Goal: Information Seeking & Learning: Learn about a topic

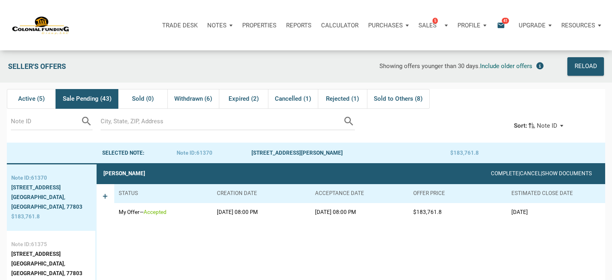
scroll to position [651, 0]
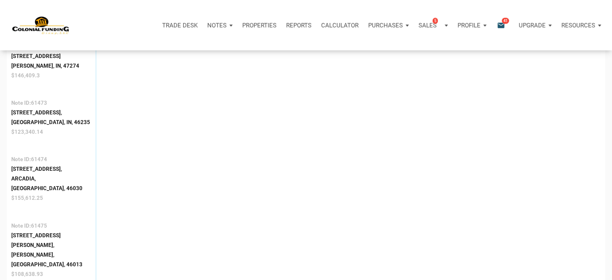
click at [475, 27] on p "Profile" at bounding box center [469, 25] width 23 height 7
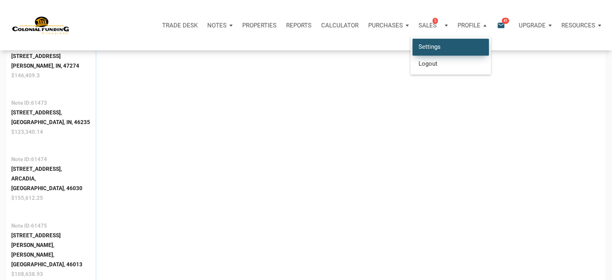
click at [431, 42] on link "Settings" at bounding box center [451, 47] width 76 height 17
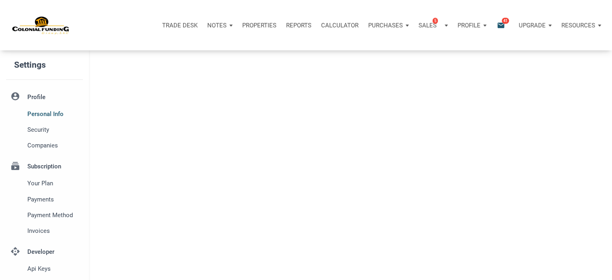
type input "SOUTHLAKE"
select select
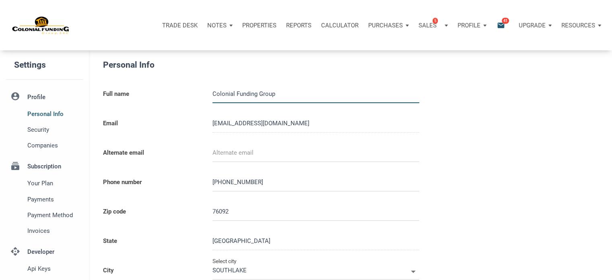
type input "0000000"
select select
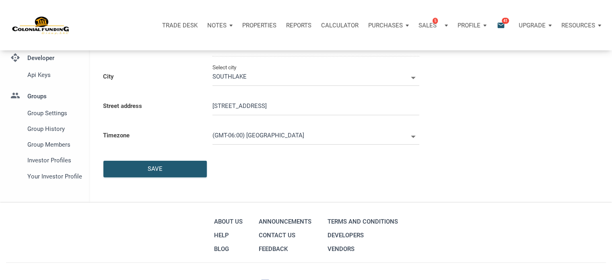
scroll to position [196, 0]
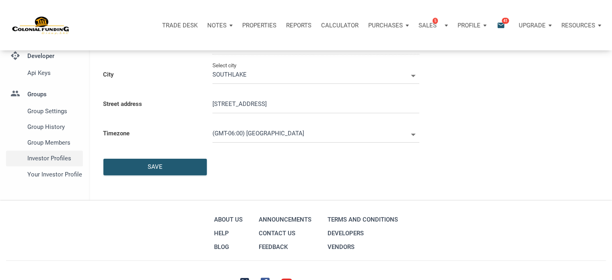
click at [46, 159] on span "Investor Profiles" at bounding box center [53, 158] width 52 height 10
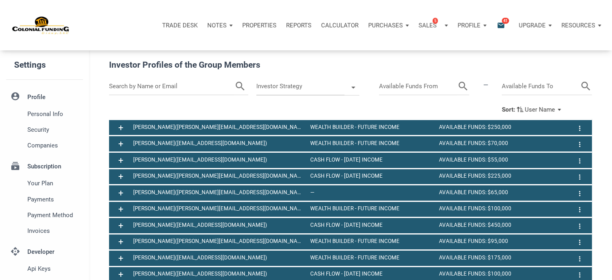
click at [129, 87] on input "text" at bounding box center [172, 86] width 126 height 17
click at [229, 81] on icon "search" at bounding box center [230, 86] width 12 height 17
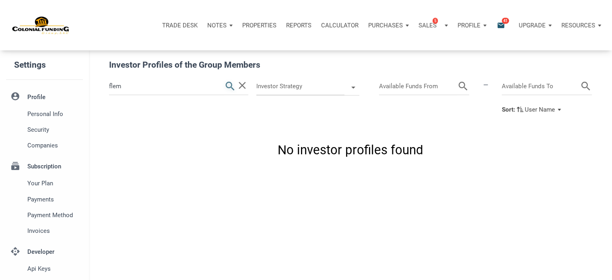
click at [230, 82] on icon "search" at bounding box center [230, 86] width 12 height 17
click at [132, 90] on input "flem" at bounding box center [166, 86] width 115 height 17
type input "f"
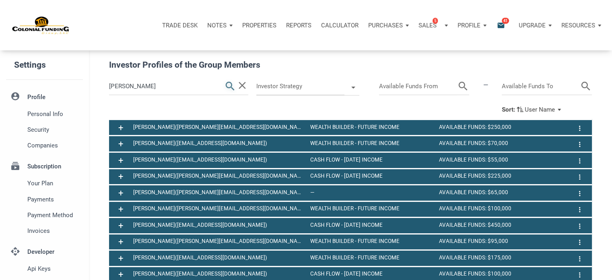
click at [227, 85] on icon "search" at bounding box center [230, 86] width 12 height 17
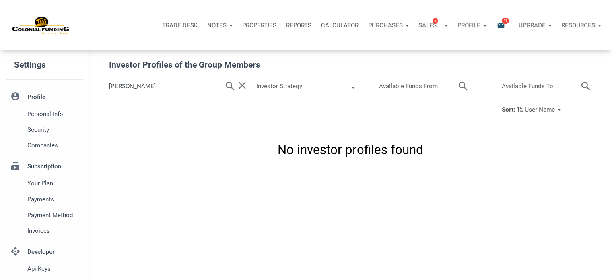
drag, startPoint x: 163, startPoint y: 79, endPoint x: 62, endPoint y: 75, distance: 100.3
click at [62, 75] on div "Settings account_circle Profile Personal Info Security Companies subscriptions …" at bounding box center [306, 213] width 612 height 327
paste input ".fleming@att.net"
type input "walker.fleming@att.net"
click at [230, 85] on icon "search" at bounding box center [230, 86] width 12 height 17
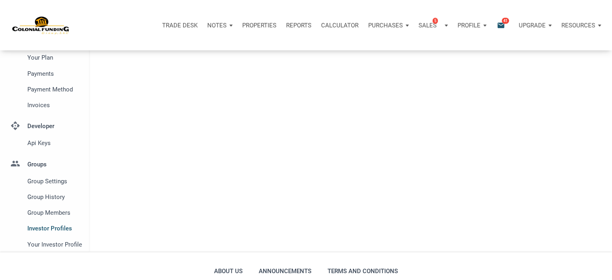
scroll to position [137, 0]
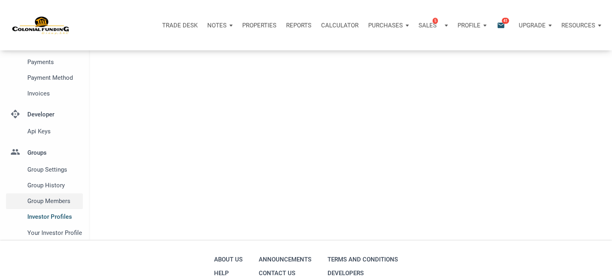
click at [47, 199] on span "Group Members" at bounding box center [53, 201] width 52 height 10
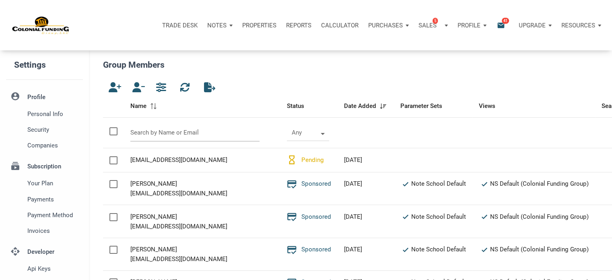
click at [204, 132] on input "text" at bounding box center [194, 132] width 129 height 17
paste input "walker.fleming@att.net"
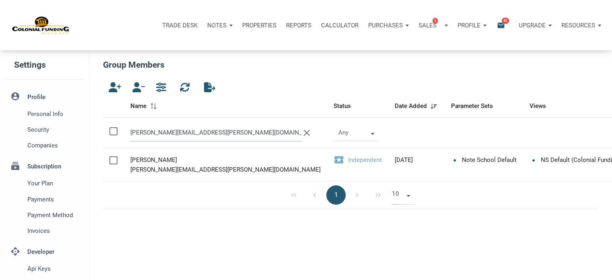
type input "walker.fleming@att.net"
click at [224, 24] on p "Notes" at bounding box center [216, 25] width 19 height 7
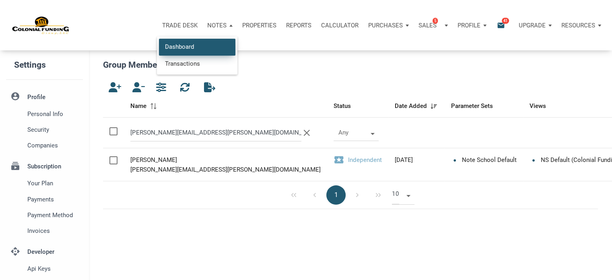
click at [175, 43] on link "Dashboard" at bounding box center [197, 47] width 76 height 17
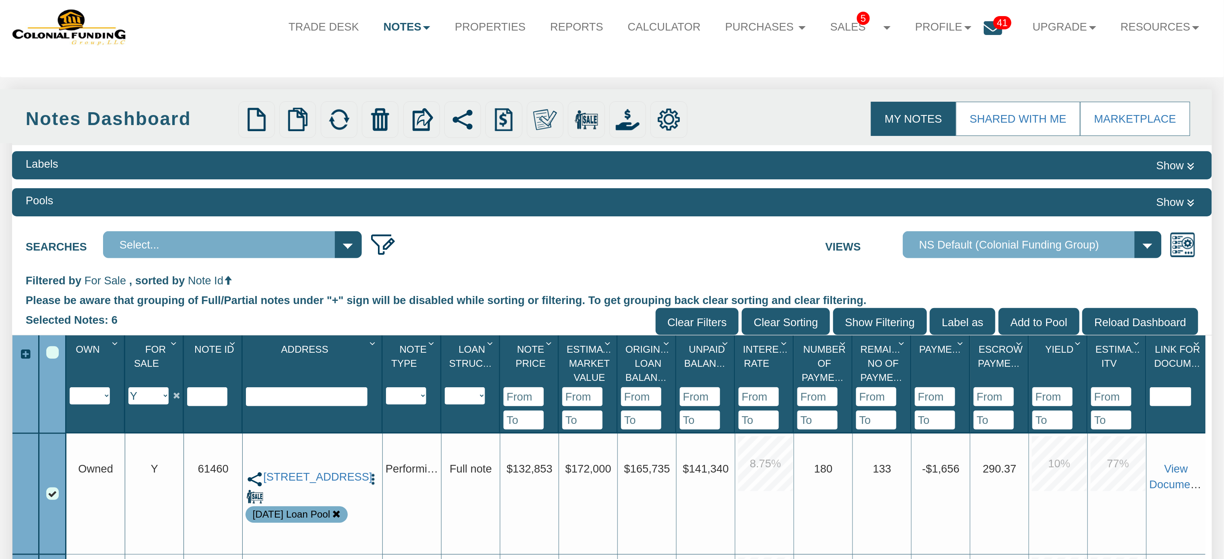
scroll to position [21, 0]
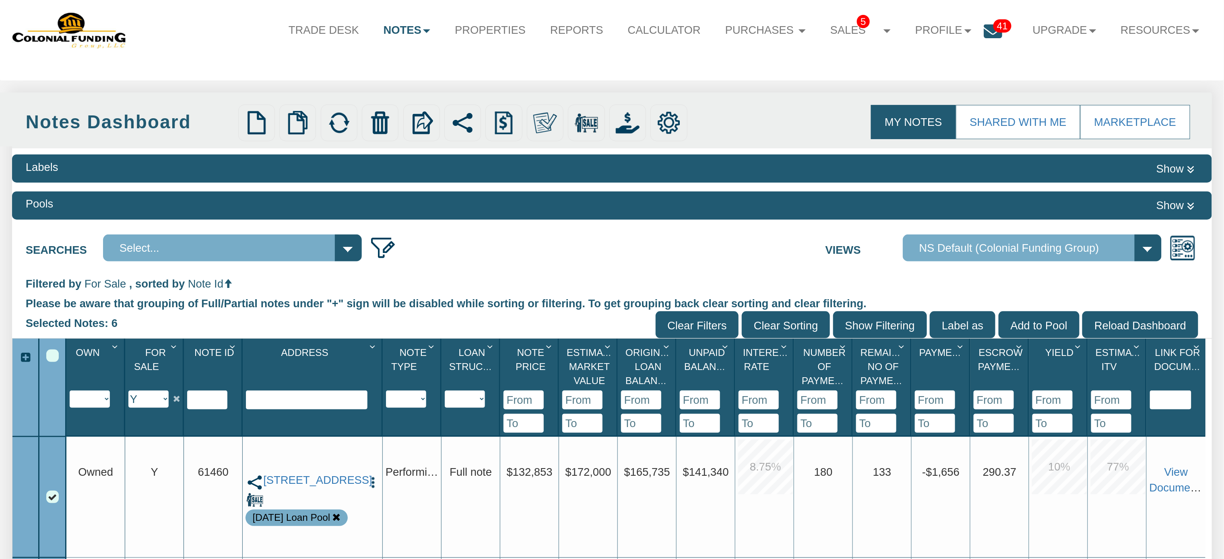
click at [1137, 55] on div "Trade Desk Notes Dashboard Transactions Properties Reports Calculator Purchases…" at bounding box center [611, 30] width 1199 height 76
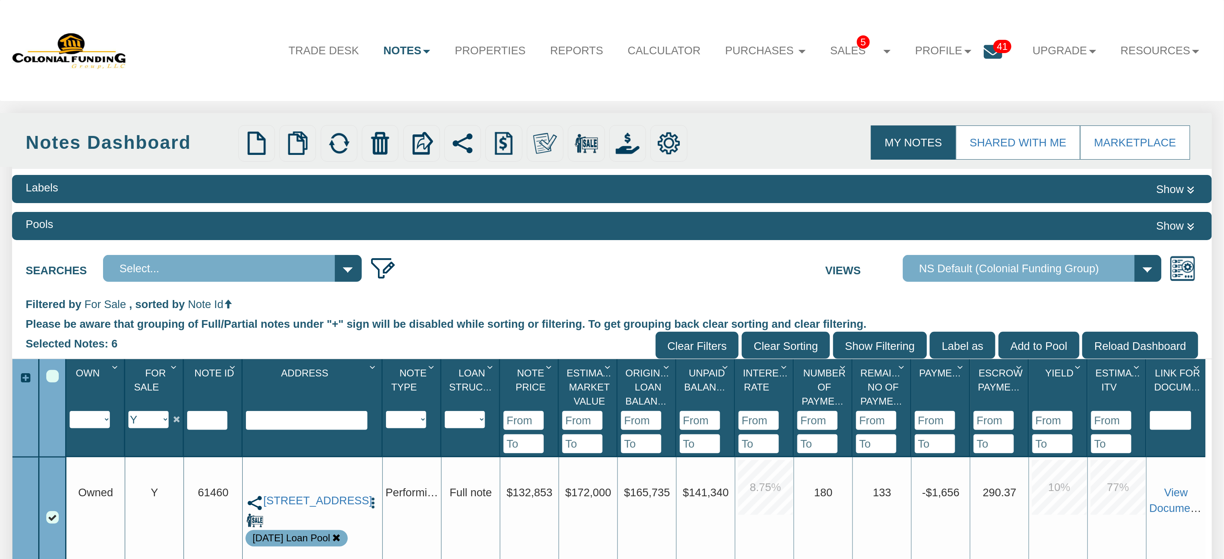
scroll to position [21, 0]
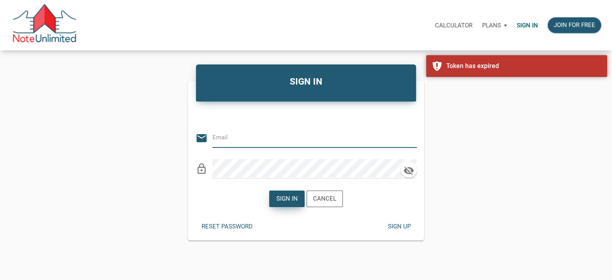
type input "[EMAIL_ADDRESS][DOMAIN_NAME]"
click at [283, 198] on div "Sign in" at bounding box center [286, 198] width 21 height 9
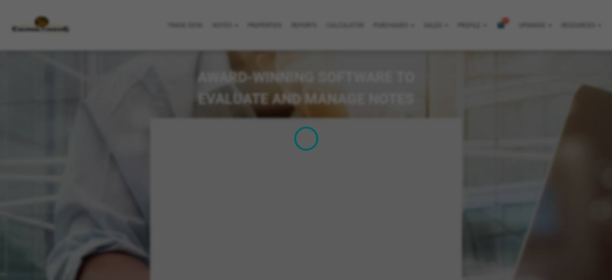
type input "Introduction to new features"
select select
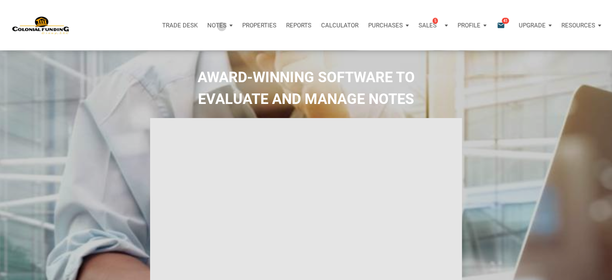
click at [222, 26] on p "Notes" at bounding box center [216, 25] width 19 height 7
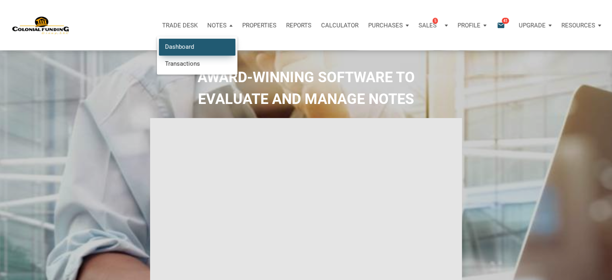
click at [184, 45] on link "Dashboard" at bounding box center [197, 47] width 76 height 17
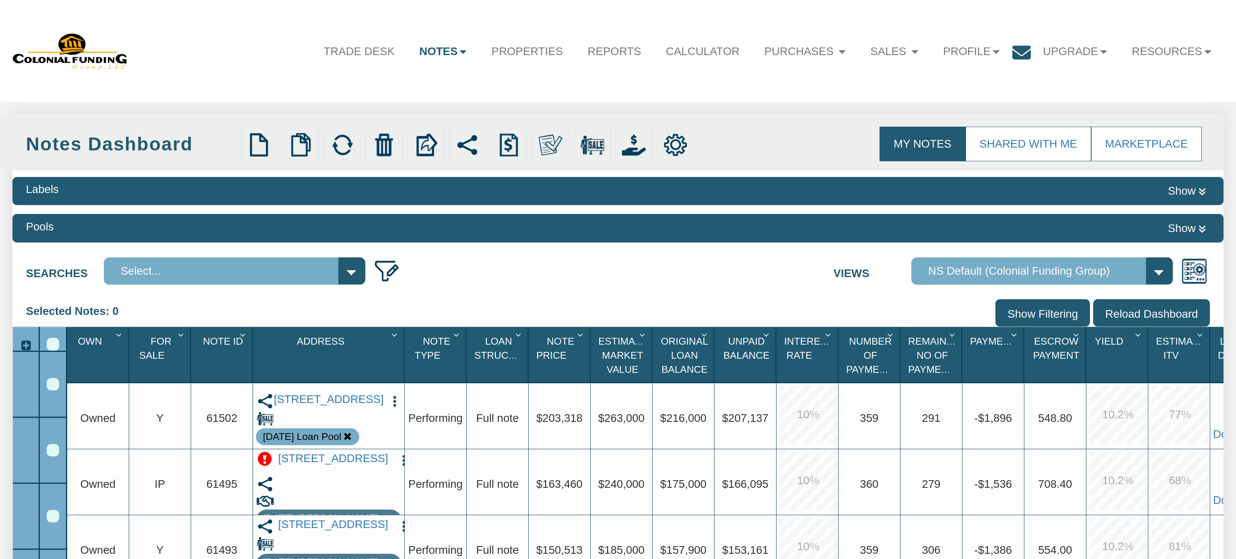
select select "316"
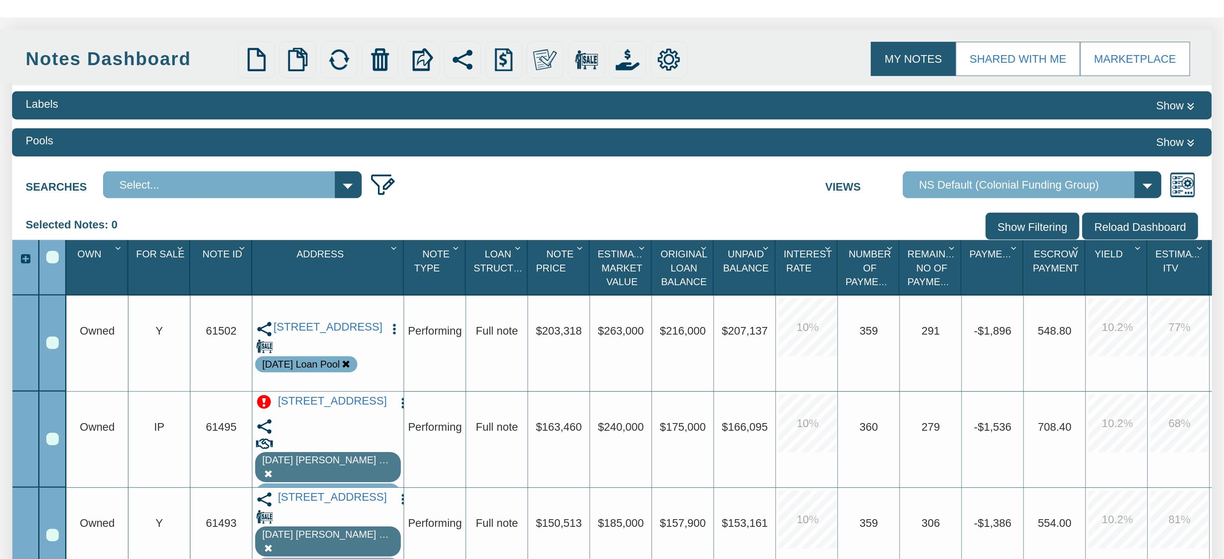
scroll to position [77, 0]
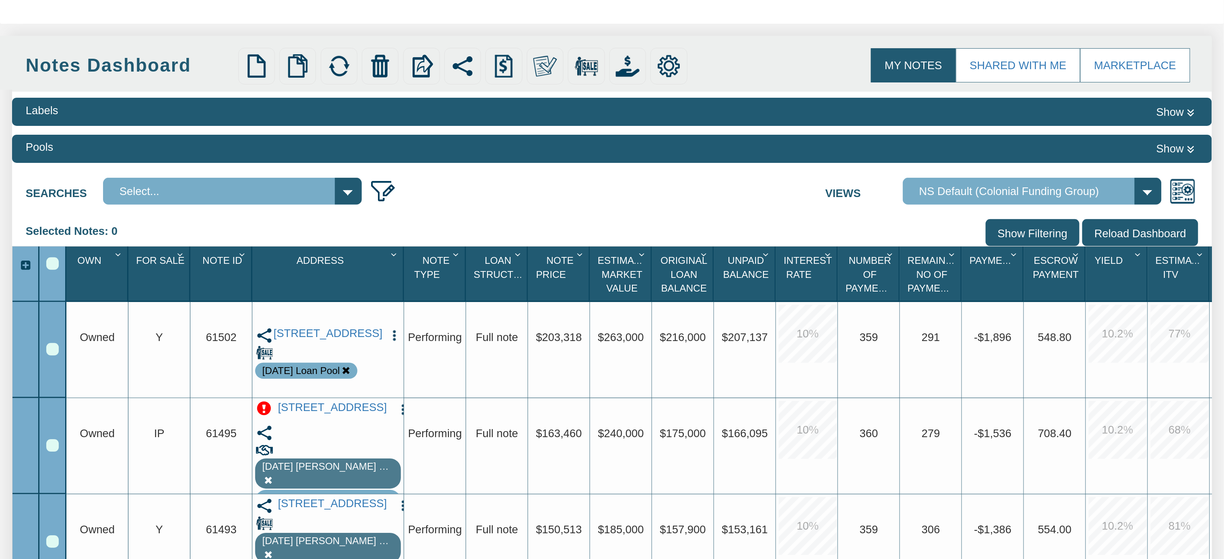
click at [119, 255] on icon "Column Menu" at bounding box center [119, 255] width 15 height 10
click at [505, 205] on div "Searches Select... 123 main Views Admin View Default View For Sale Note School …" at bounding box center [611, 189] width 1199 height 34
click at [1025, 233] on input "Show Filtering" at bounding box center [1033, 232] width 94 height 27
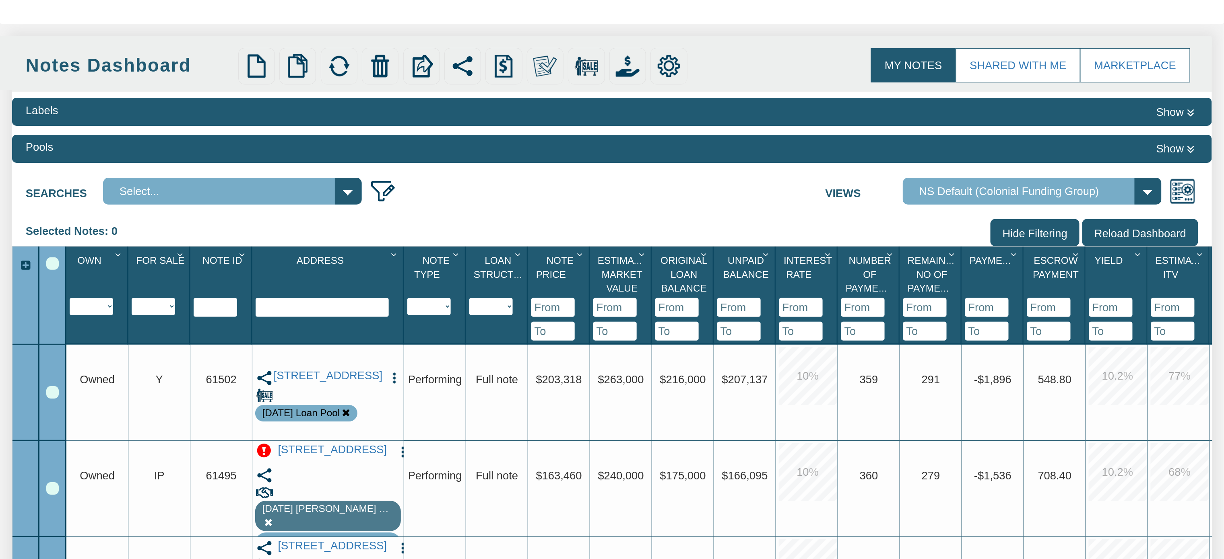
click at [170, 300] on select "Y N IP" at bounding box center [153, 306] width 43 height 17
select select "string:Y"
click at [132, 316] on select "Y N IP" at bounding box center [153, 306] width 43 height 17
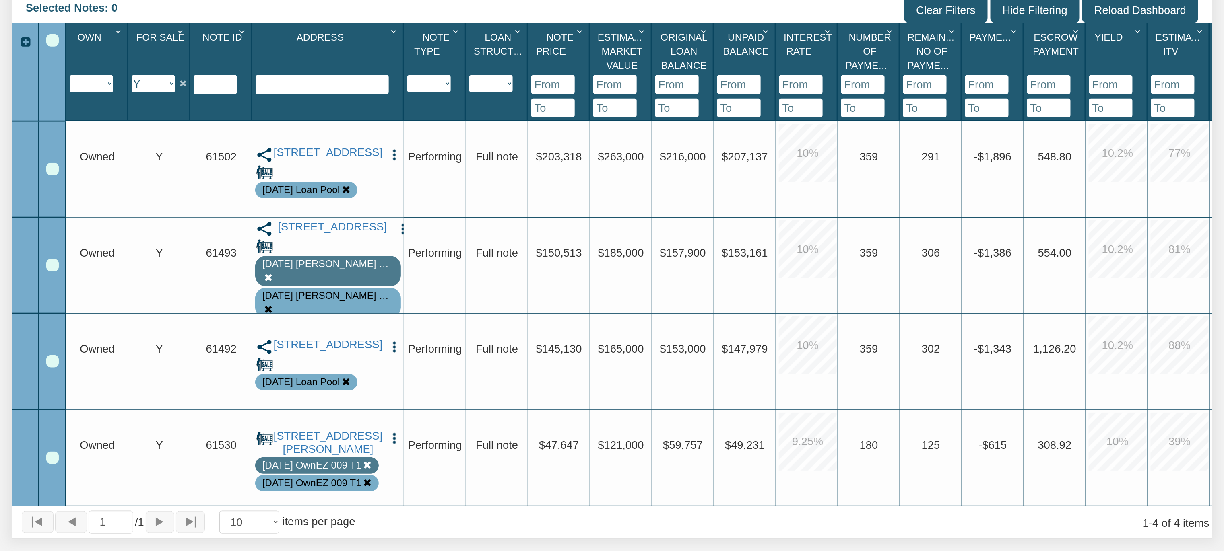
scroll to position [306, 0]
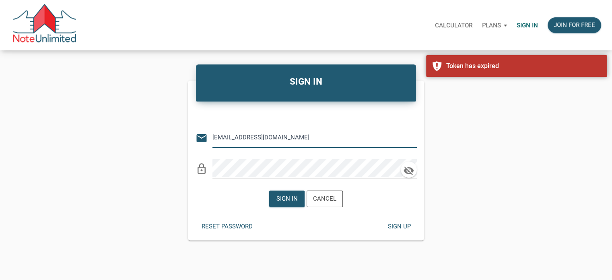
click at [275, 142] on input "[EMAIL_ADDRESS][DOMAIN_NAME]" at bounding box center [308, 137] width 192 height 18
type input "[PERSON_NAME][EMAIL_ADDRESS][DOMAIN_NAME]"
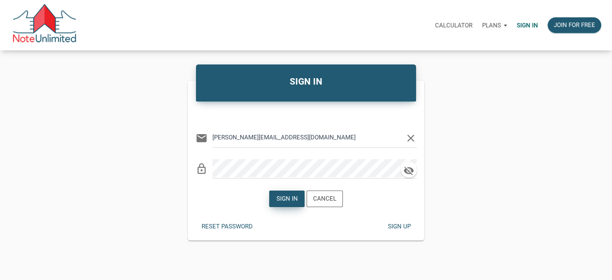
click at [283, 196] on div "Sign in" at bounding box center [286, 198] width 21 height 9
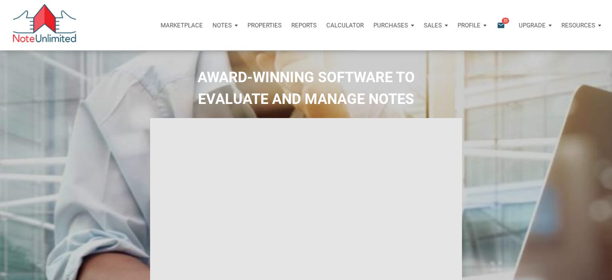
type input "Introduction to new features"
select select
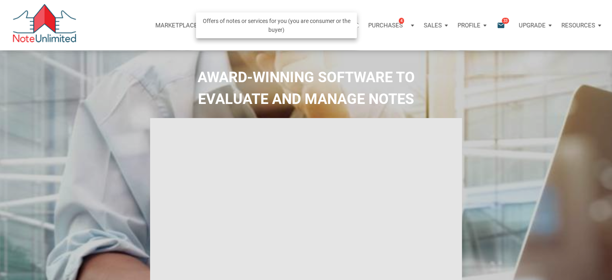
click at [411, 27] on div "Purchases 4" at bounding box center [391, 25] width 56 height 24
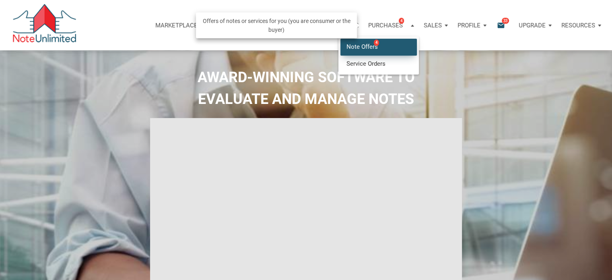
click at [357, 46] on link "Note Offers 4" at bounding box center [378, 47] width 76 height 17
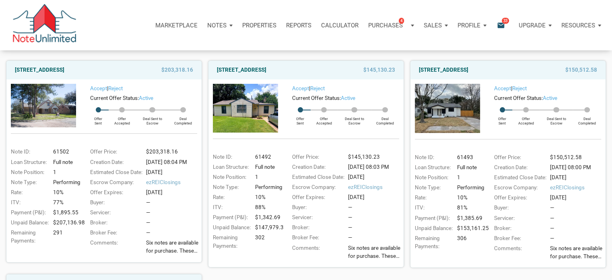
scroll to position [87, 0]
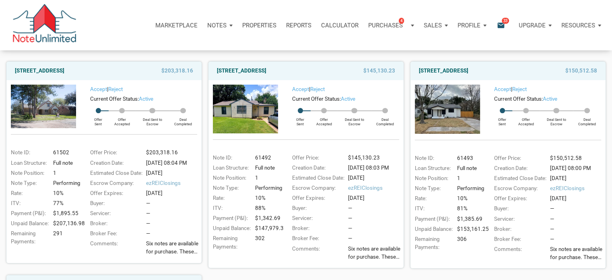
click at [229, 25] on div "Notes" at bounding box center [219, 25] width 35 height 24
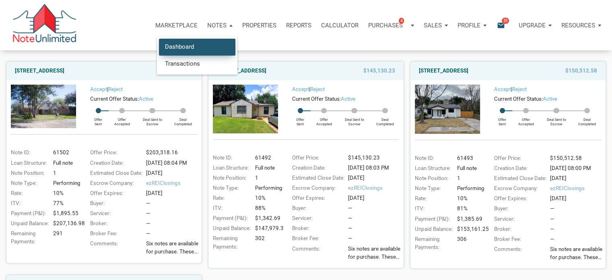
click at [177, 46] on link "Dashboard" at bounding box center [197, 47] width 76 height 17
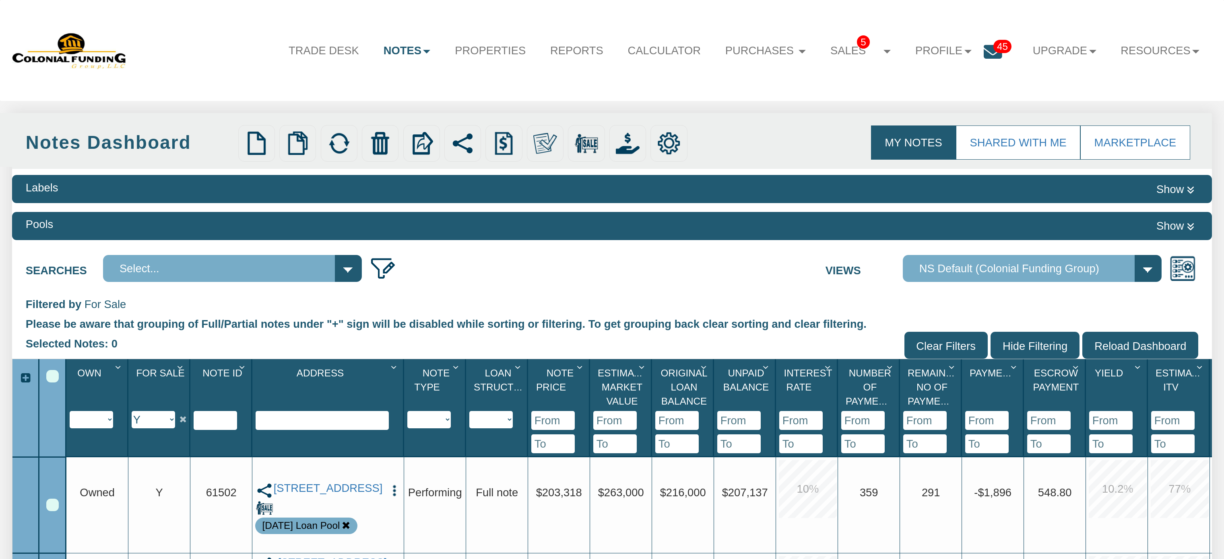
scroll to position [306, 0]
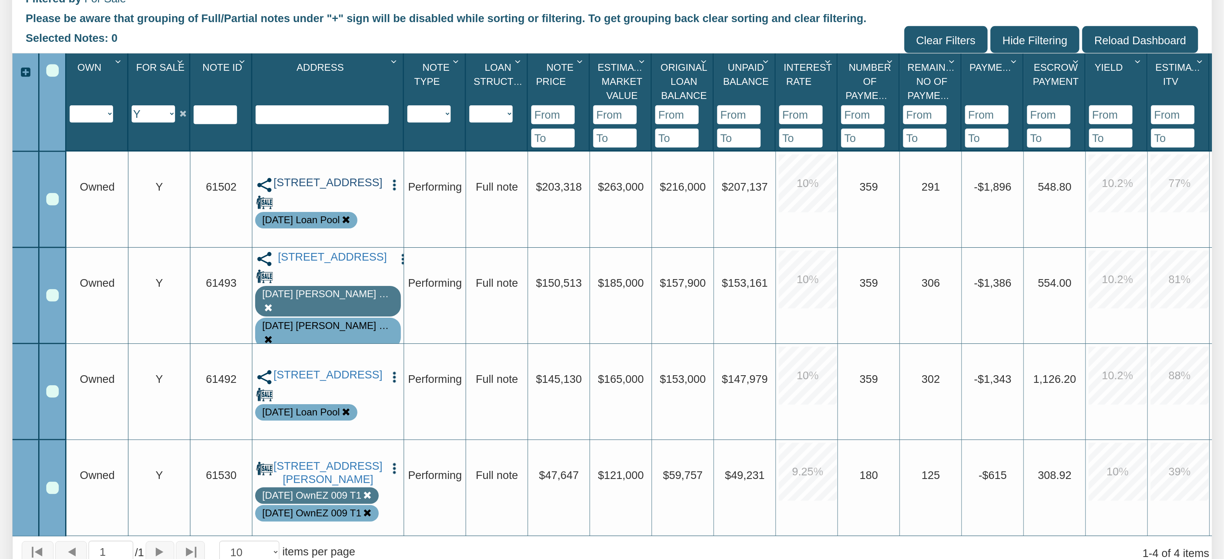
click at [320, 190] on link "[STREET_ADDRESS]" at bounding box center [328, 182] width 110 height 13
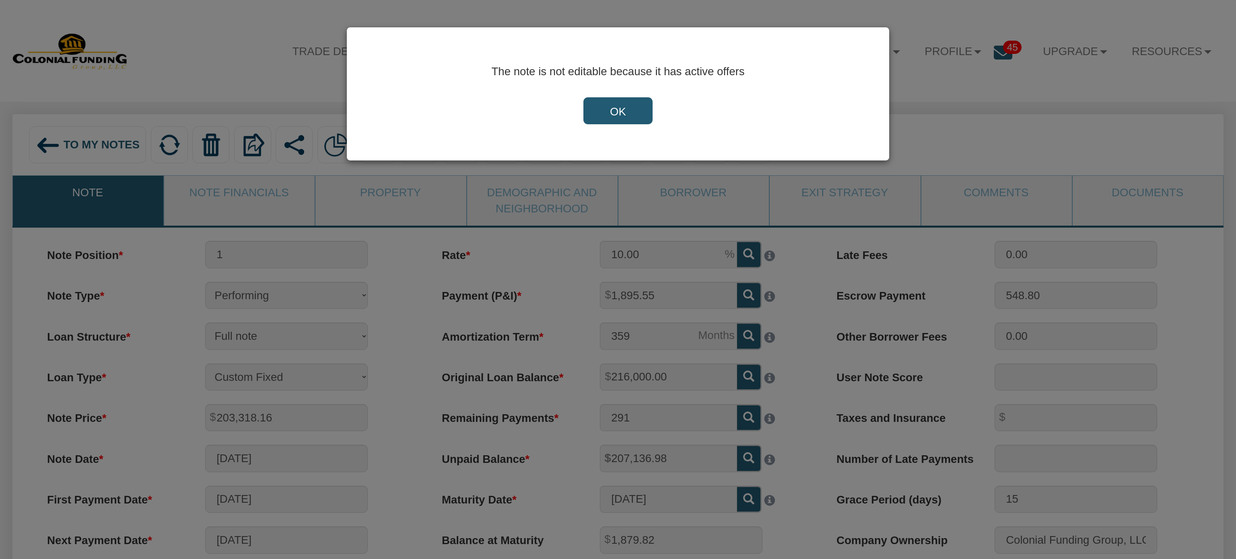
click at [615, 110] on input "OK" at bounding box center [618, 110] width 69 height 27
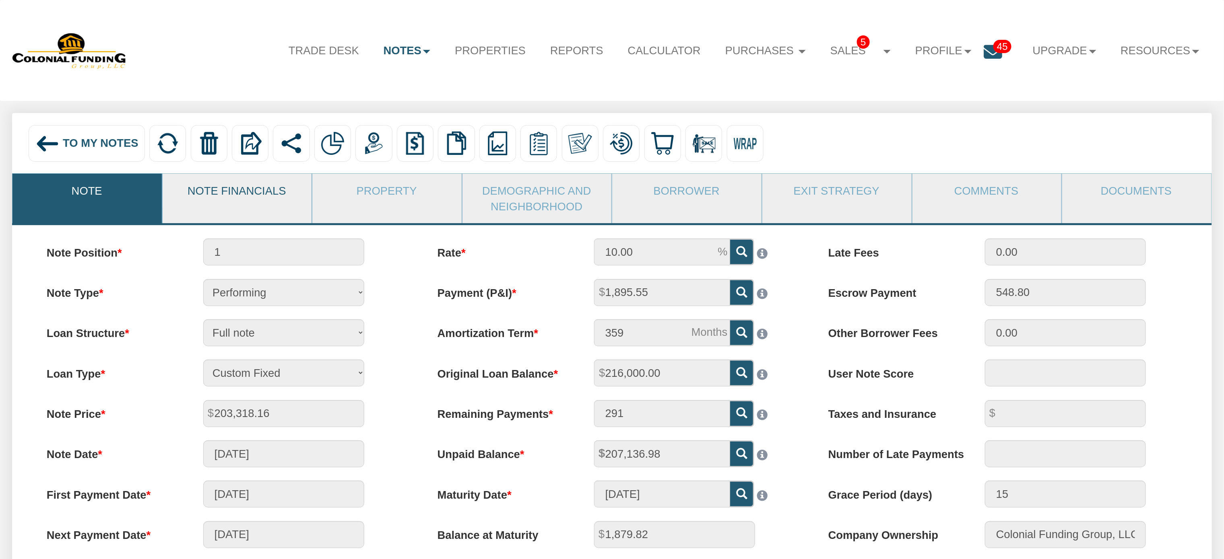
click at [242, 196] on link "Note Financials" at bounding box center [237, 190] width 149 height 33
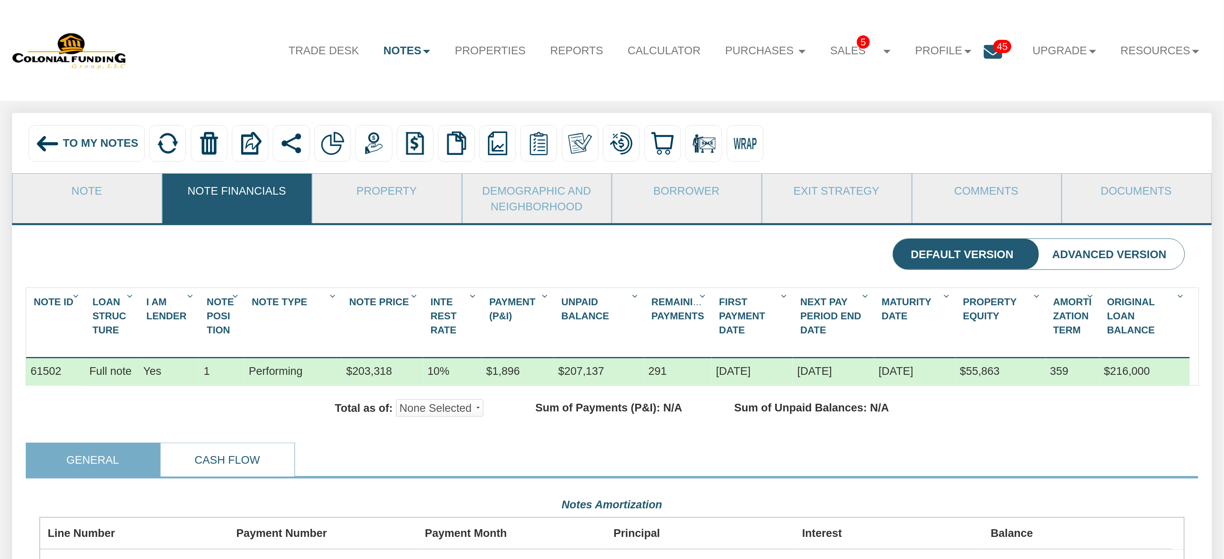
scroll to position [288, 1145]
click at [225, 477] on link "Cash Flow" at bounding box center [227, 460] width 133 height 33
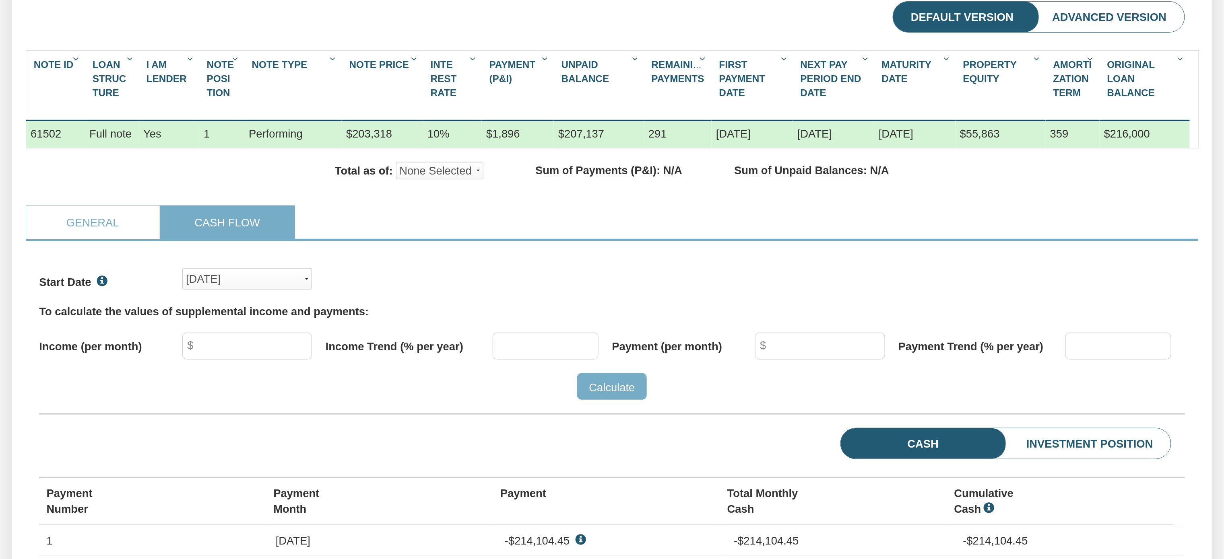
scroll to position [254, 0]
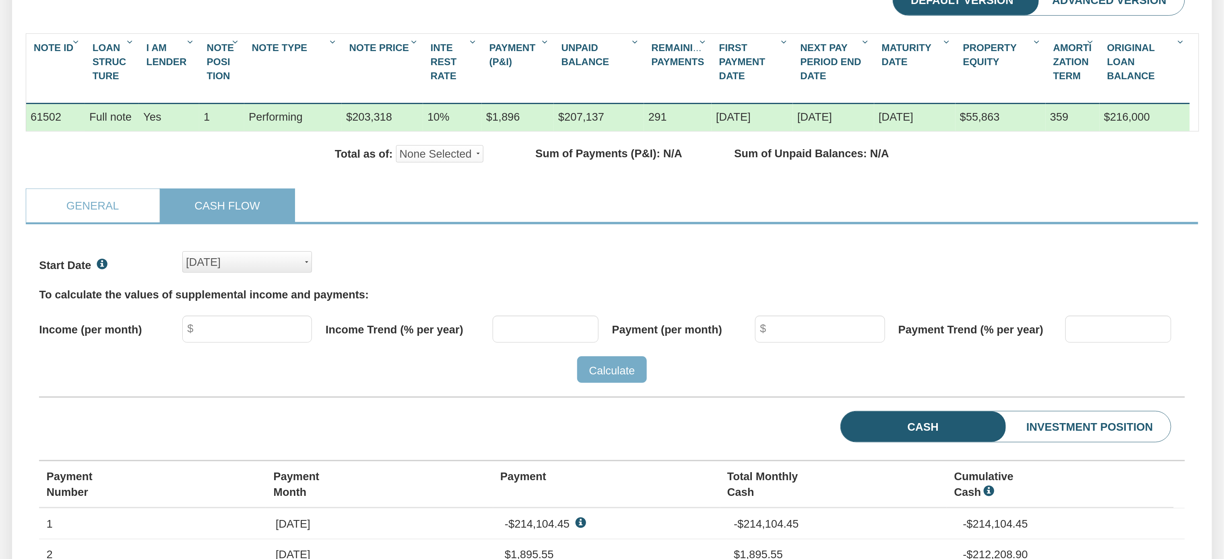
click at [309, 273] on button "[DATE]" at bounding box center [247, 262] width 130 height 21
click at [222, 277] on span "[DATE]" at bounding box center [205, 270] width 35 height 12
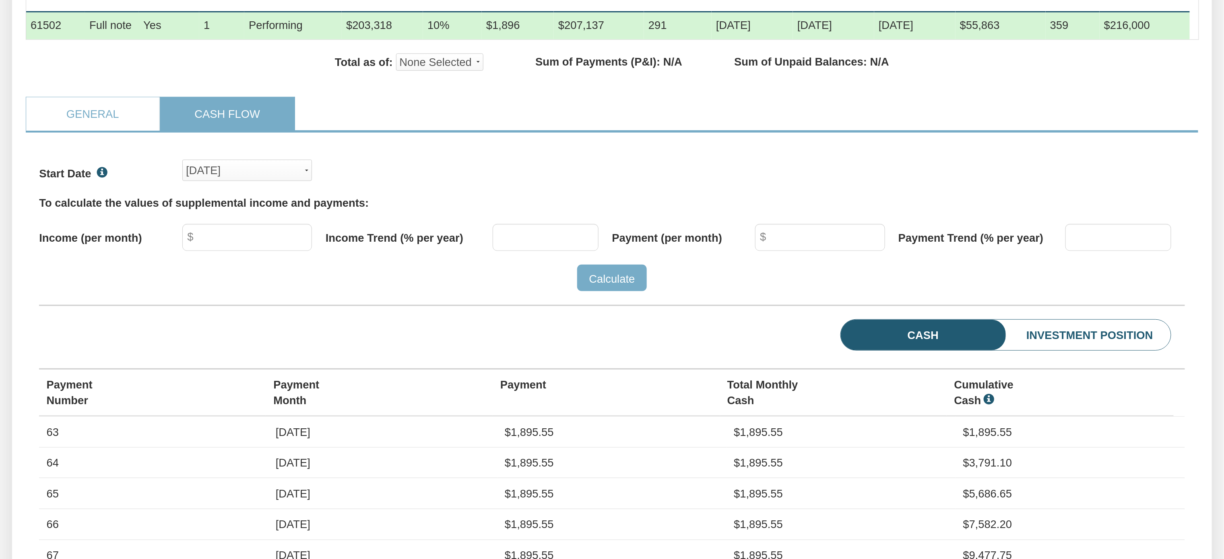
scroll to position [315, 0]
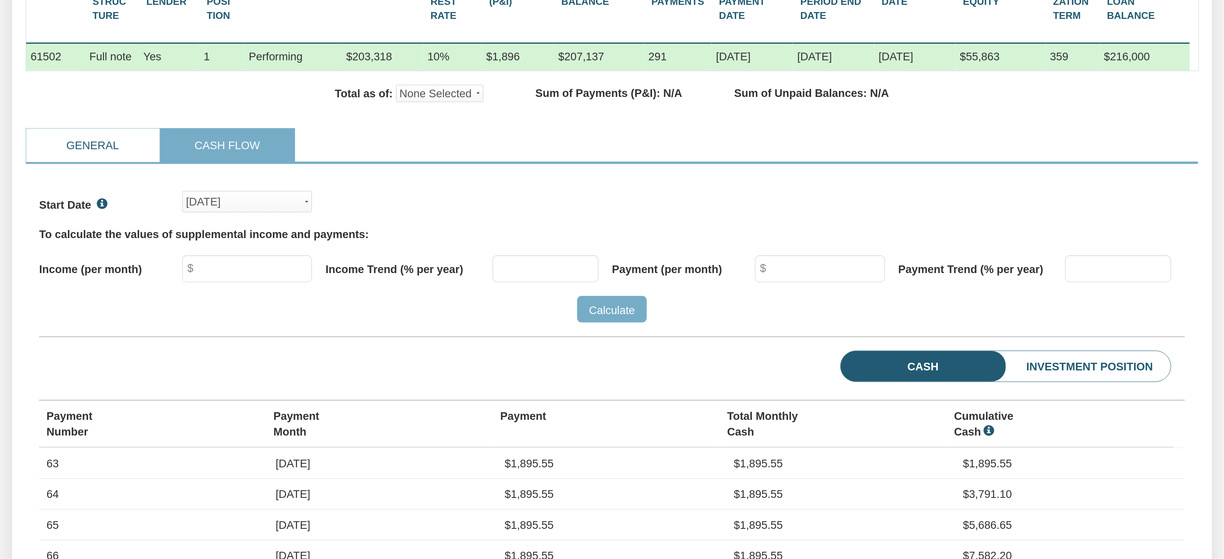
click at [93, 161] on link "General" at bounding box center [92, 145] width 133 height 33
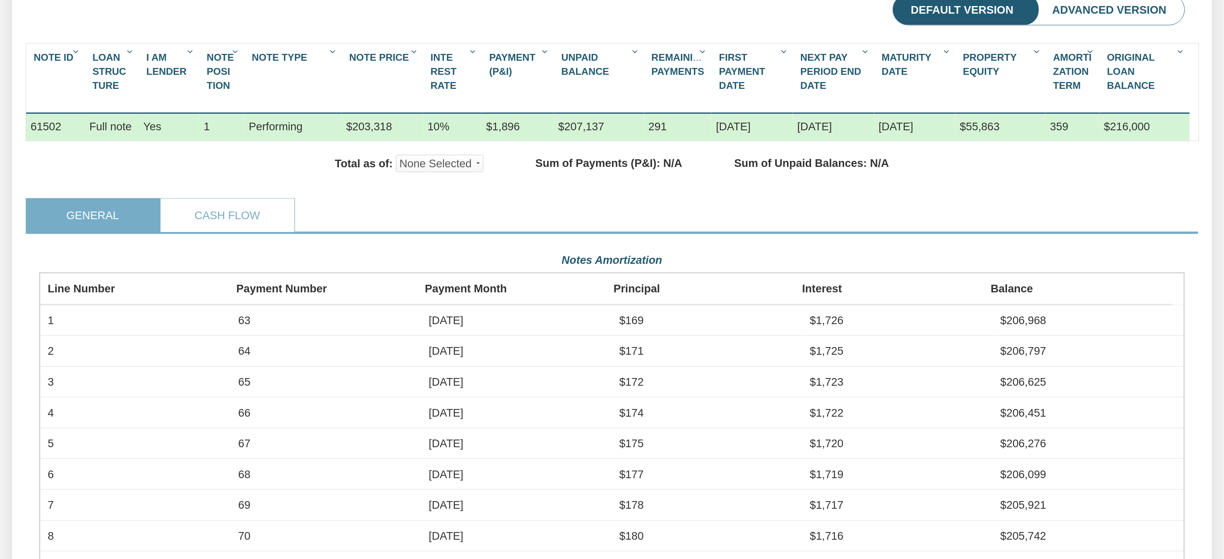
scroll to position [227, 0]
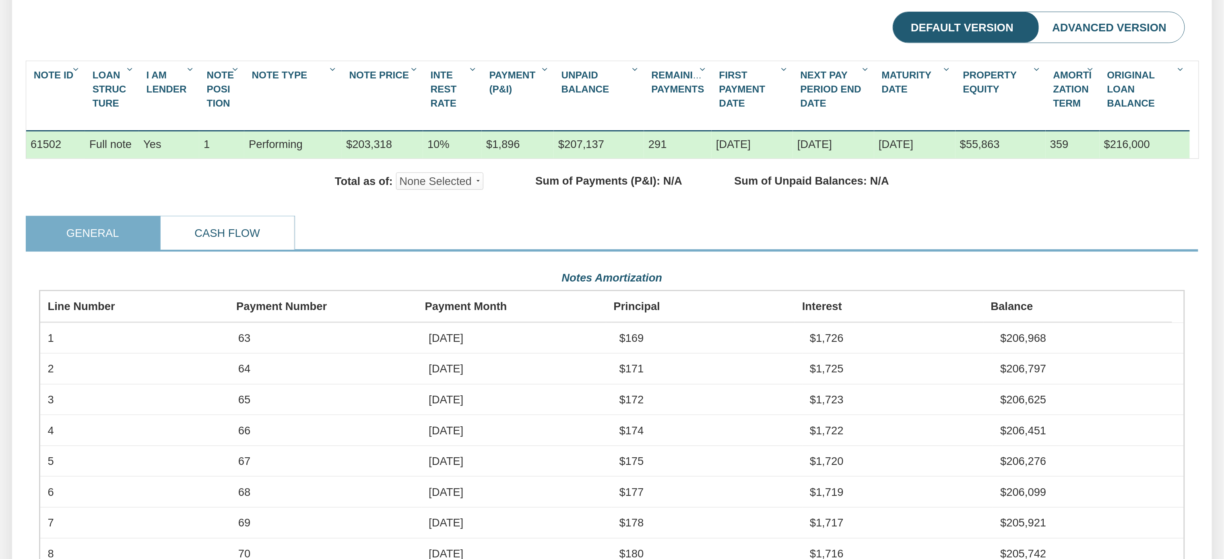
click at [243, 238] on link "Cash Flow" at bounding box center [227, 233] width 133 height 33
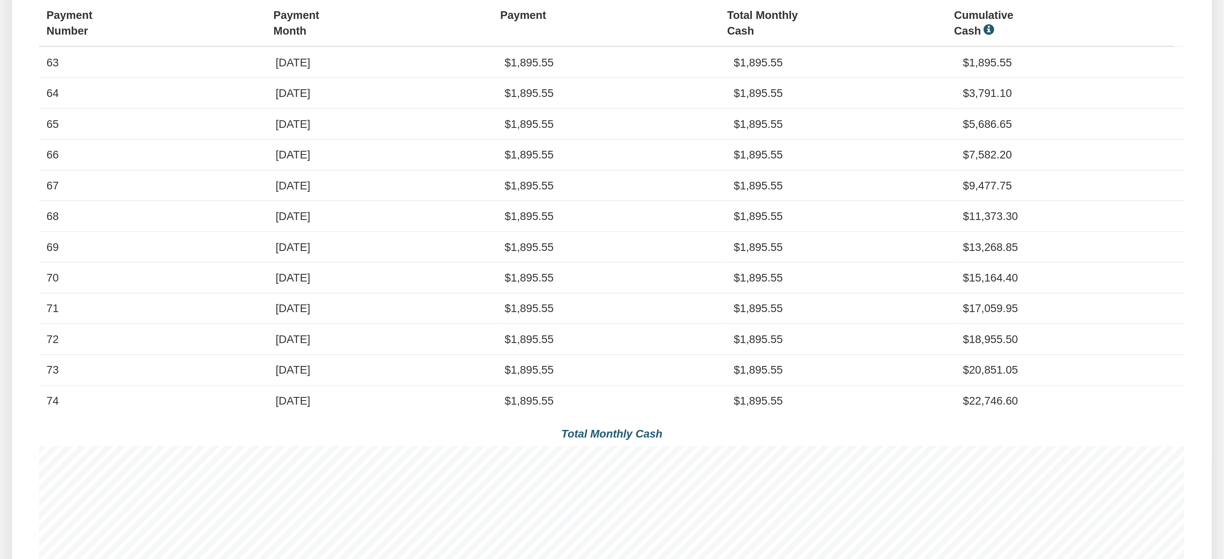
scroll to position [78, 0]
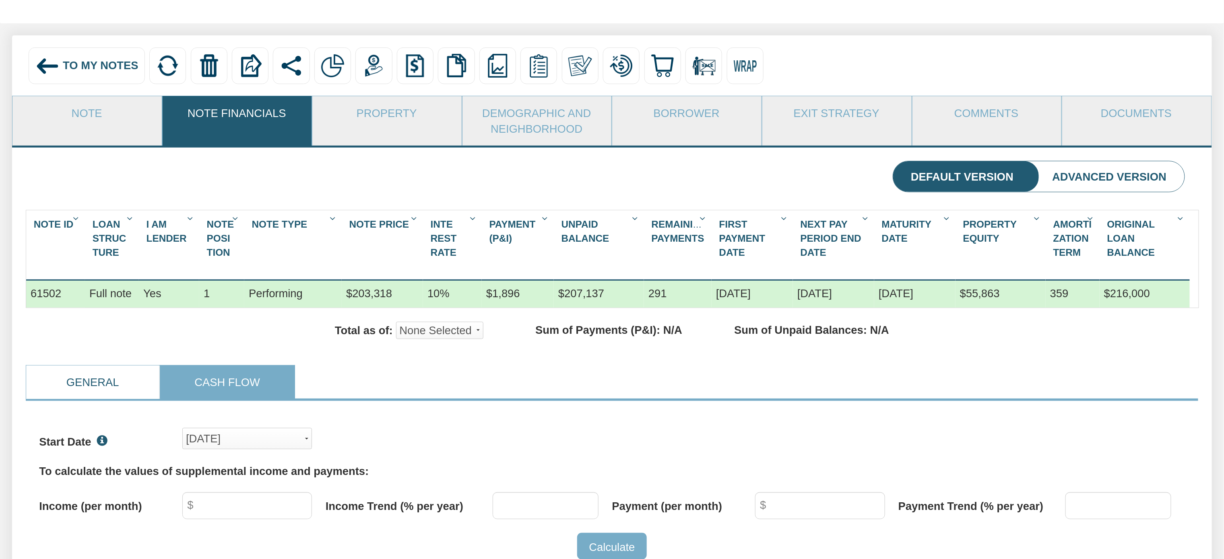
click at [98, 393] on link "General" at bounding box center [92, 382] width 133 height 33
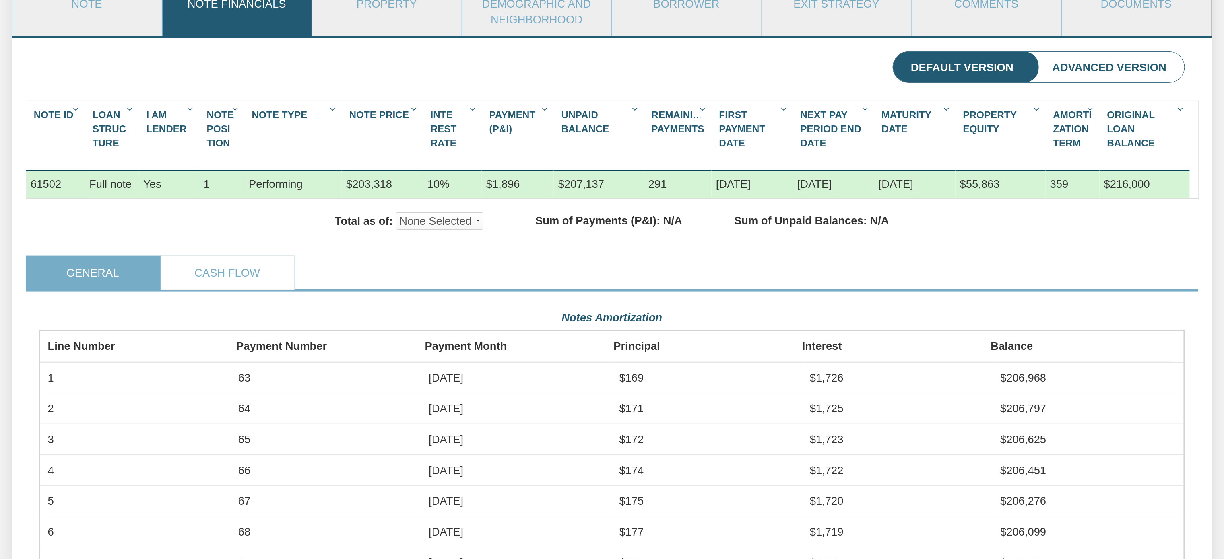
scroll to position [94, 0]
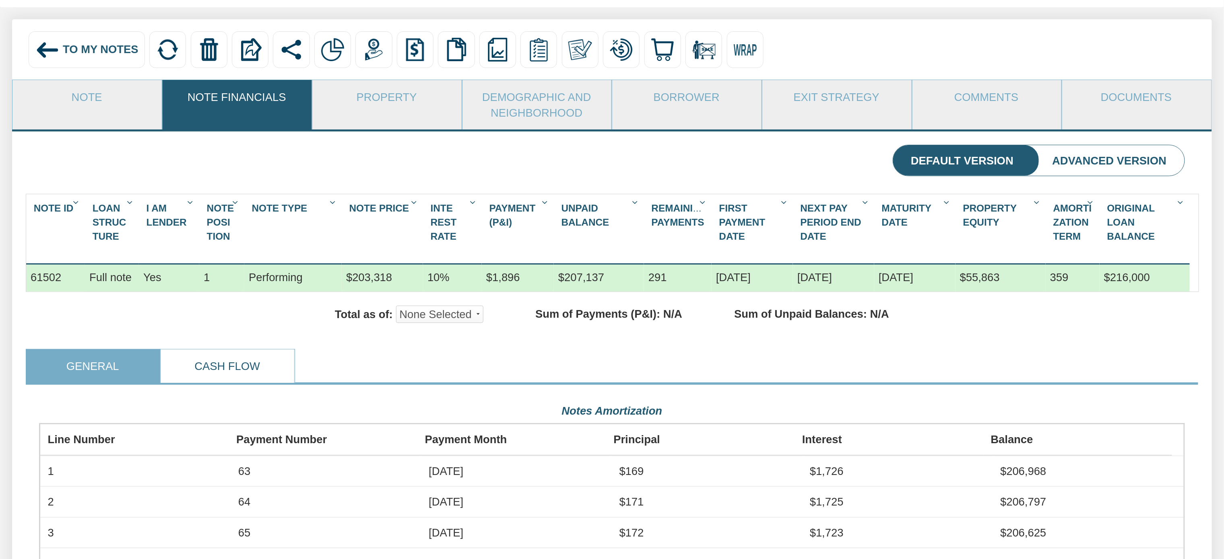
click at [229, 376] on link "Cash Flow" at bounding box center [227, 366] width 133 height 33
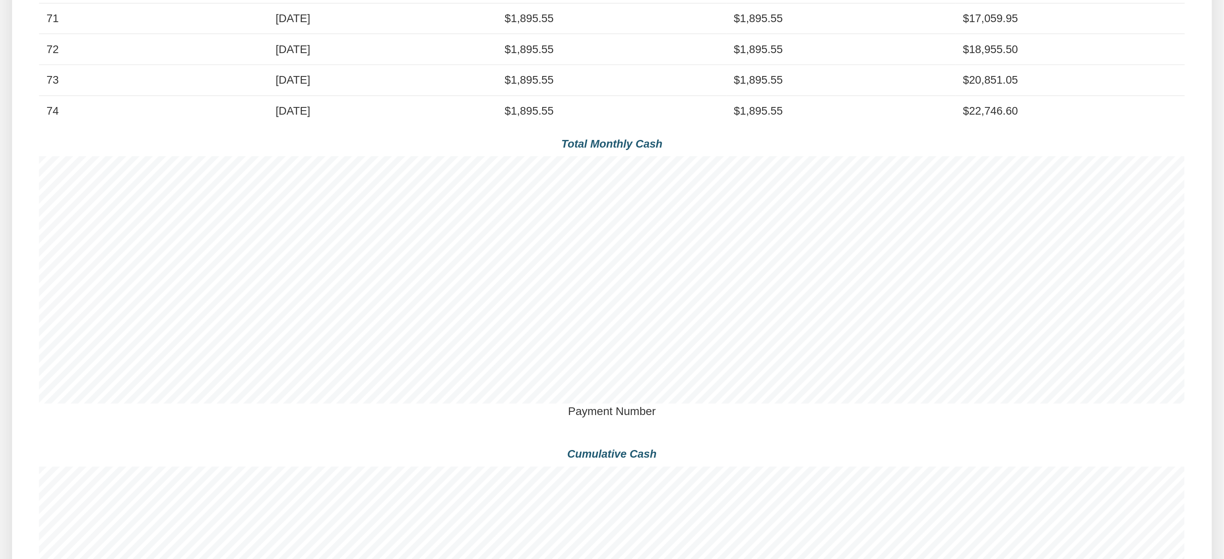
scroll to position [948, 0]
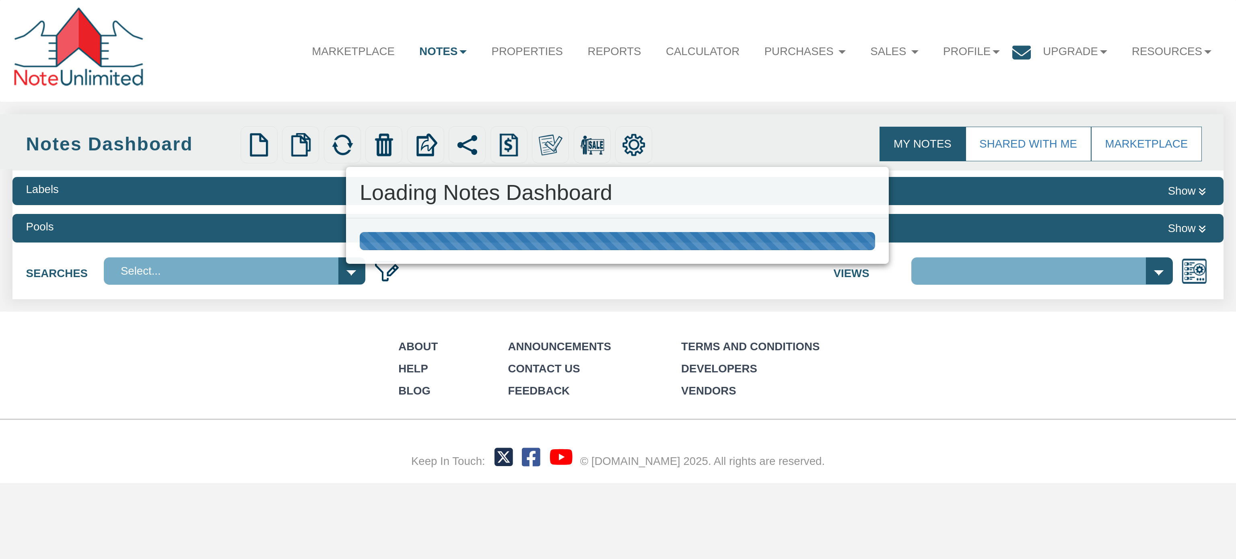
select select "3"
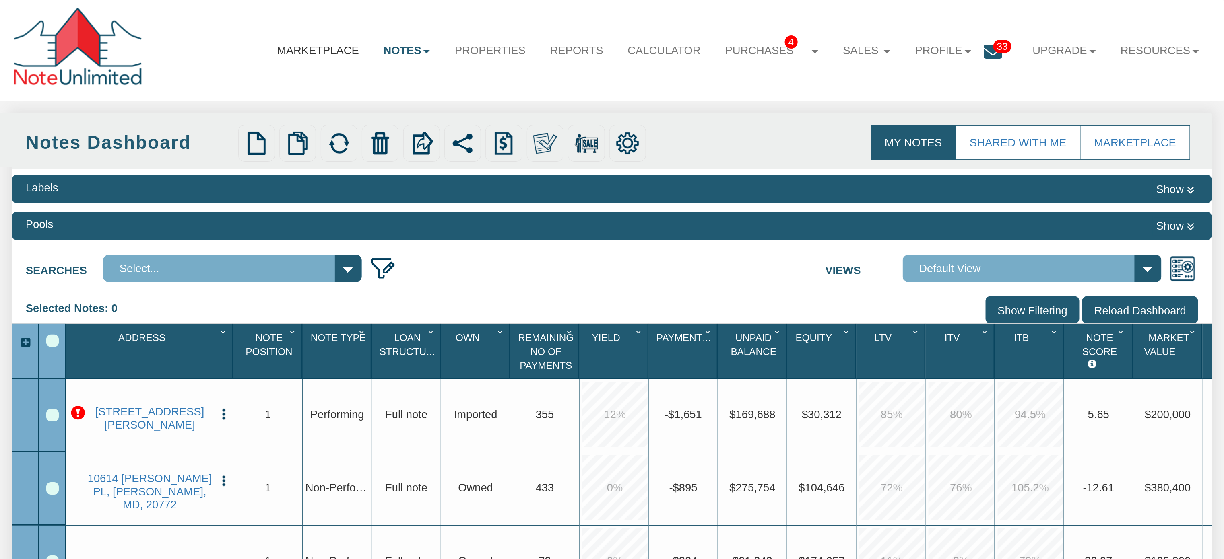
click at [265, 49] on link "Marketplace" at bounding box center [318, 51] width 107 height 33
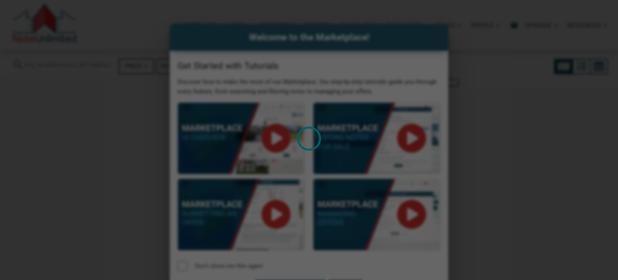
select select
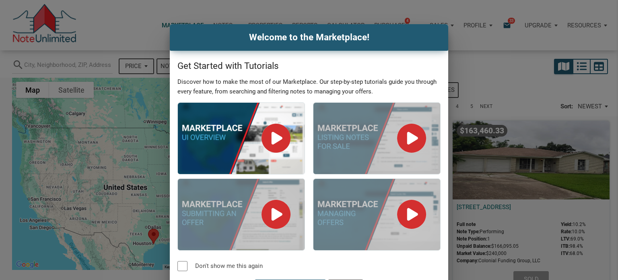
drag, startPoint x: 613, startPoint y: 139, endPoint x: 617, endPoint y: 192, distance: 53.6
click at [617, 192] on div "Welcome to the Marketplace! Get Started with Tutorials Discover how to make the…" at bounding box center [309, 140] width 618 height 280
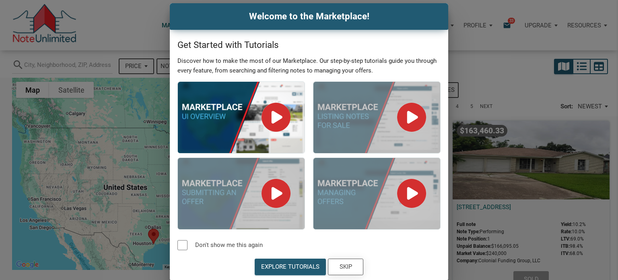
click at [348, 264] on div "Skip" at bounding box center [346, 266] width 12 height 9
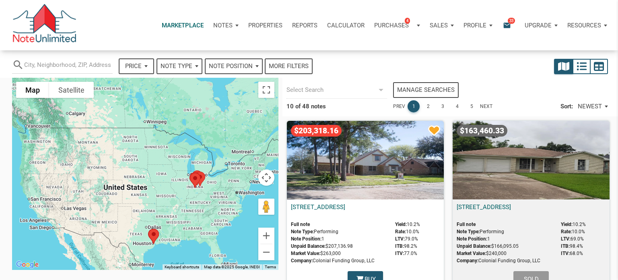
click at [224, 27] on p "Notes" at bounding box center [222, 25] width 19 height 7
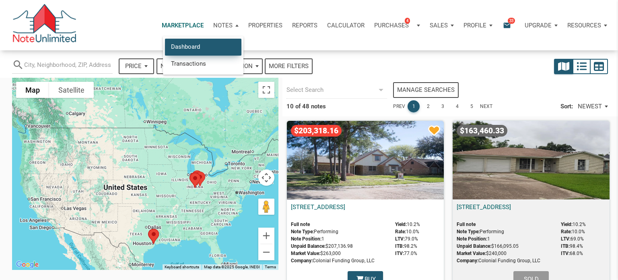
click at [193, 46] on link "Dashboard" at bounding box center [203, 47] width 76 height 17
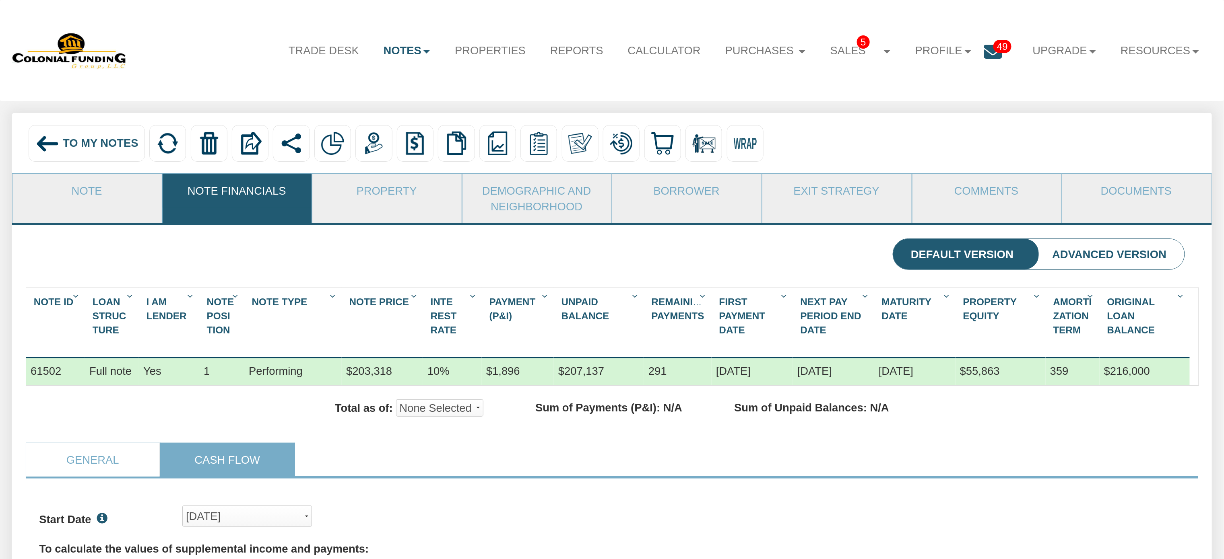
click at [59, 148] on img at bounding box center [47, 144] width 25 height 25
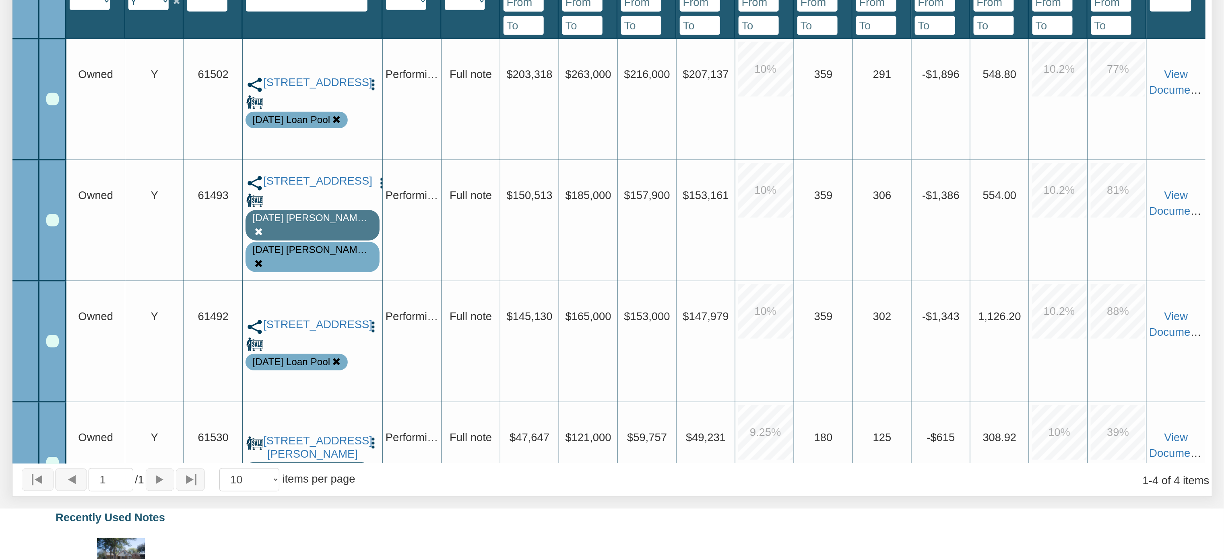
scroll to position [420, 0]
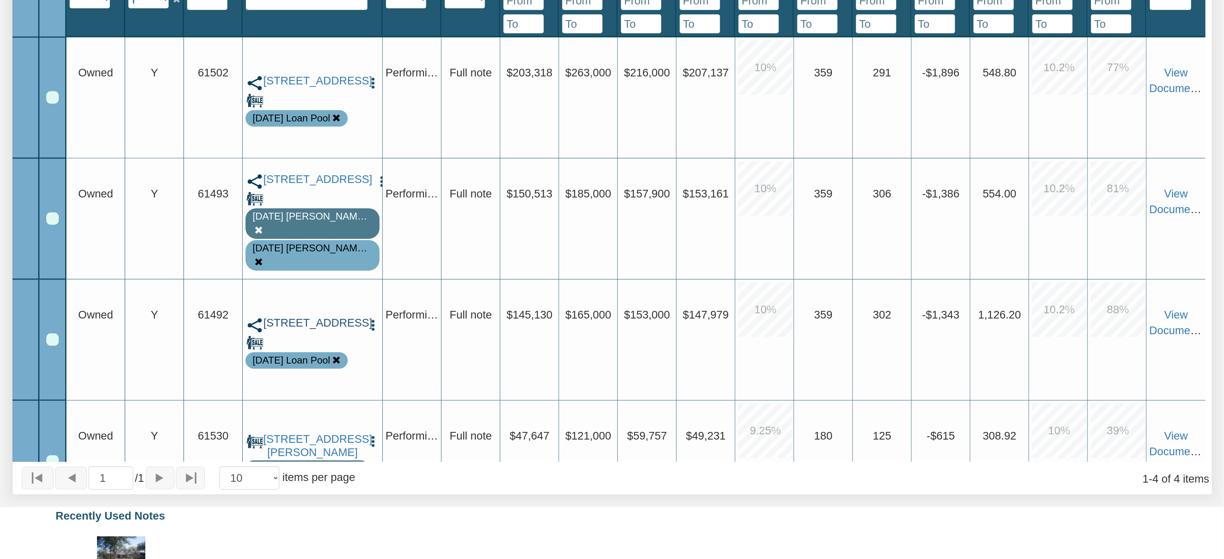
click at [305, 325] on link "[STREET_ADDRESS]" at bounding box center [312, 323] width 99 height 13
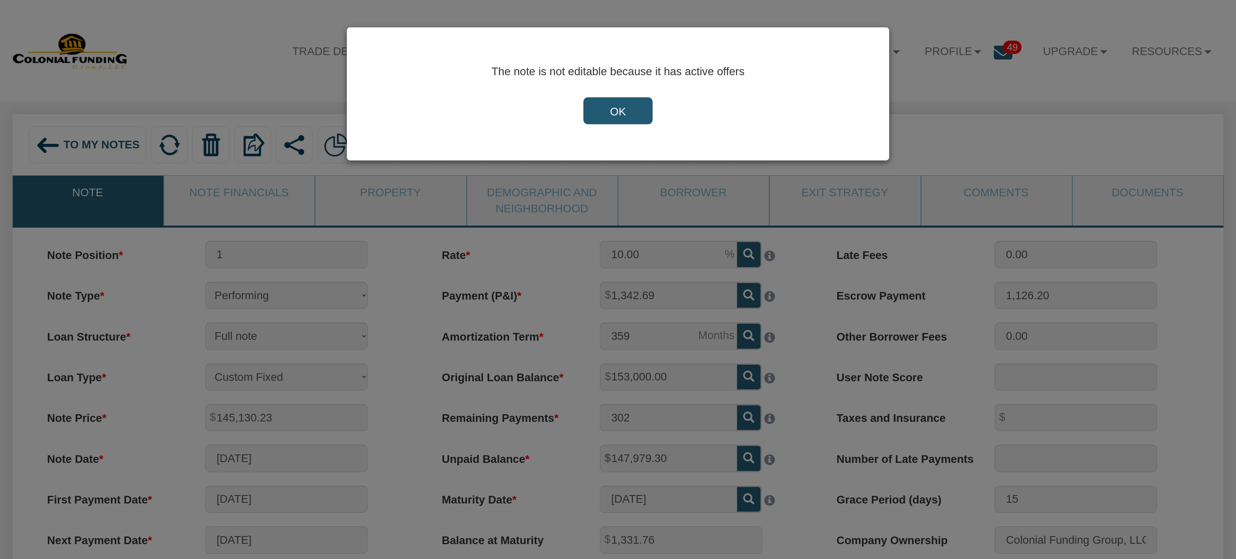
click at [625, 109] on input "OK" at bounding box center [618, 110] width 69 height 27
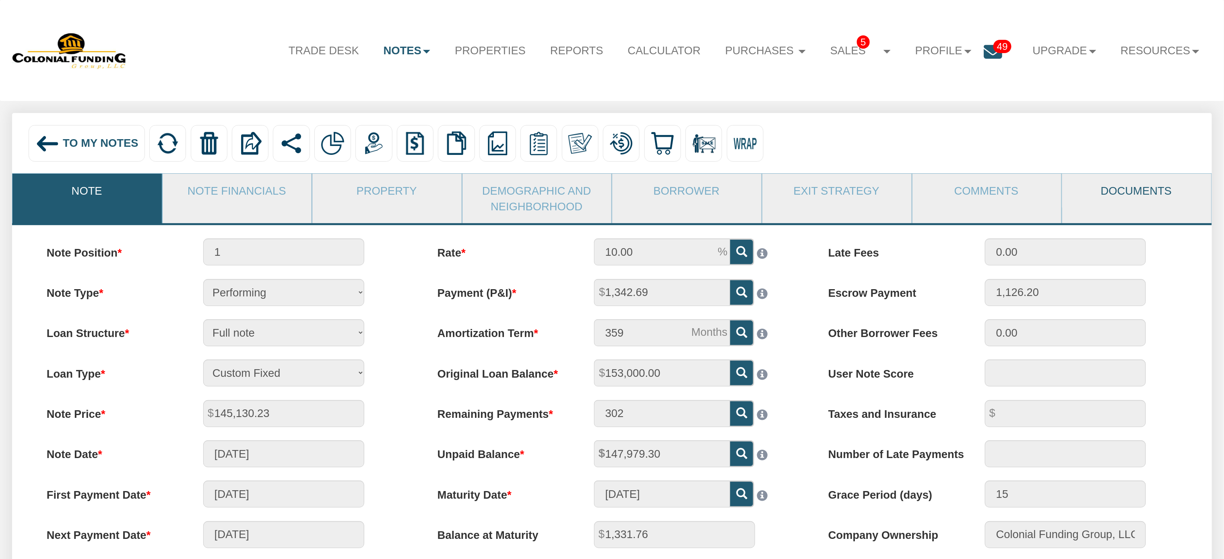
click at [1144, 196] on link "Documents" at bounding box center [1136, 190] width 149 height 33
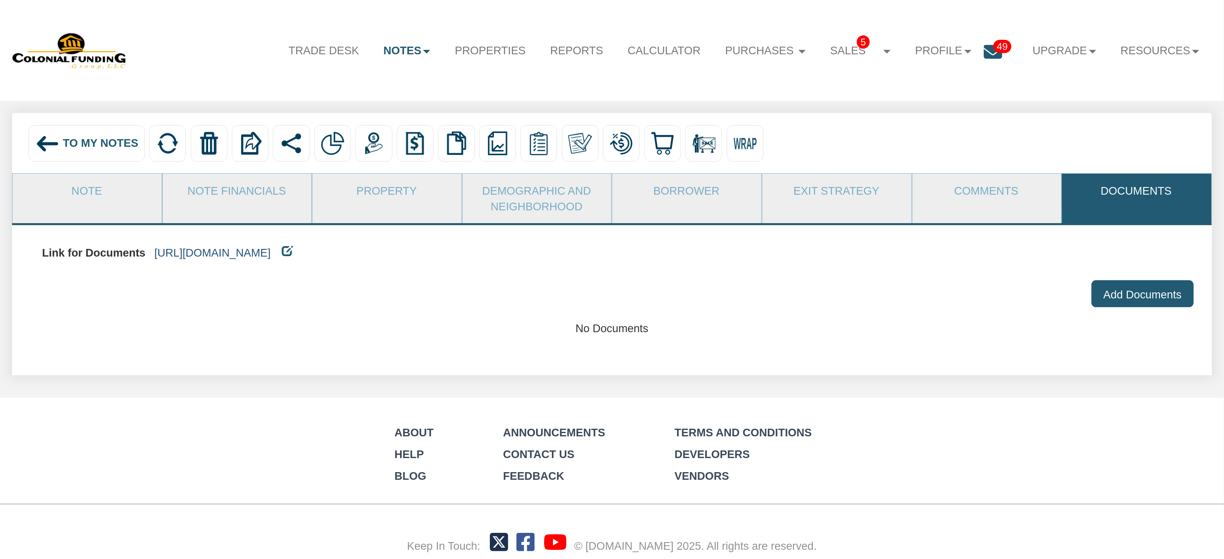
click at [271, 255] on link "[URL][DOMAIN_NAME]" at bounding box center [213, 253] width 116 height 12
click at [69, 142] on span "To My Notes" at bounding box center [101, 143] width 76 height 12
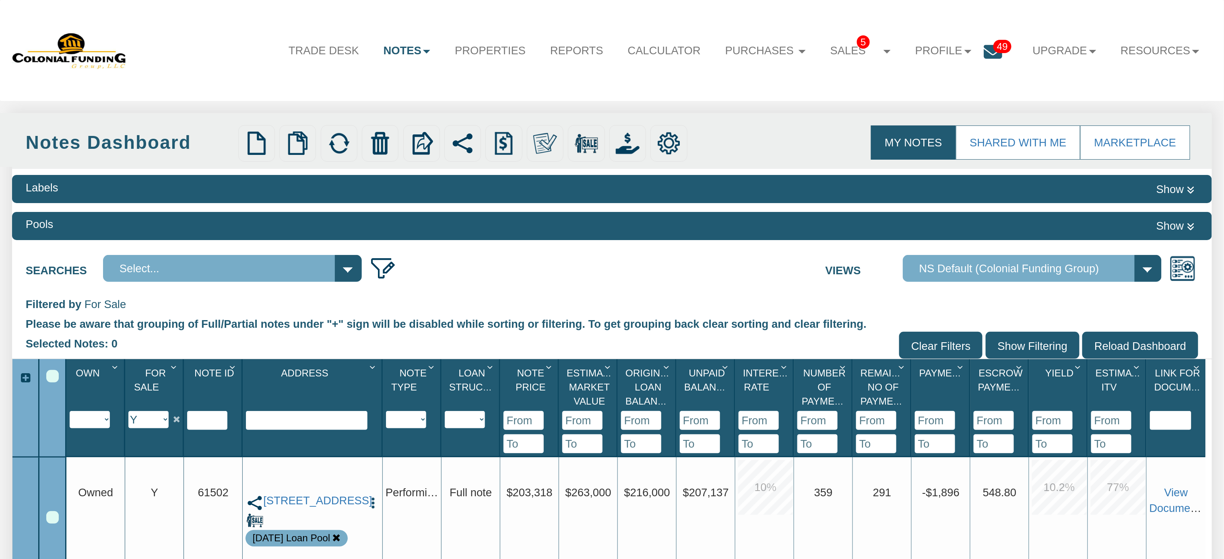
click at [52, 376] on div "Select All" at bounding box center [52, 376] width 12 height 12
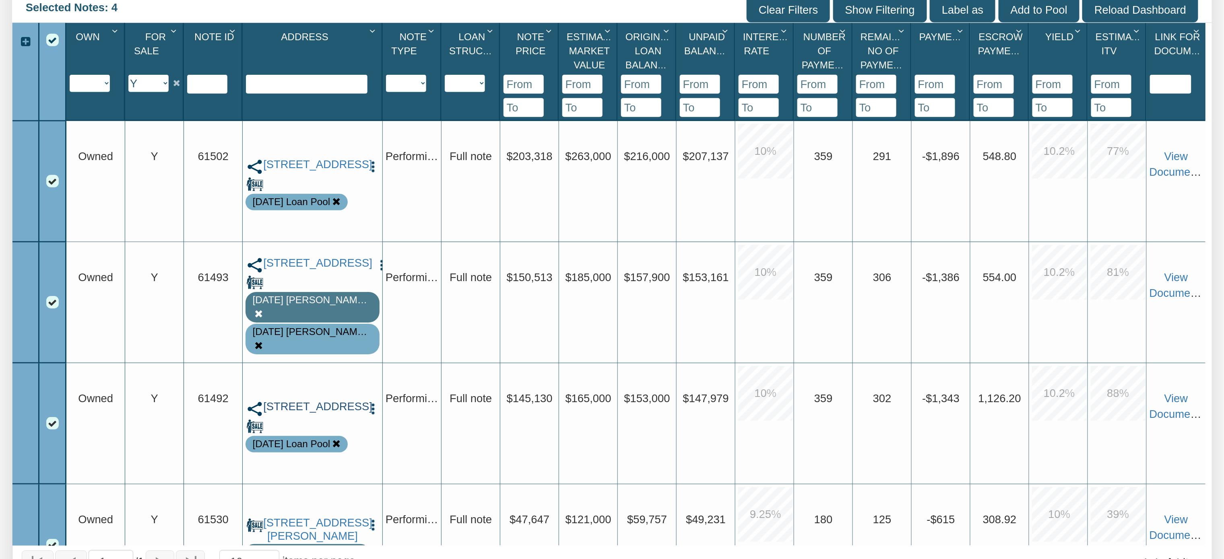
click at [332, 408] on link "[STREET_ADDRESS]" at bounding box center [312, 406] width 99 height 13
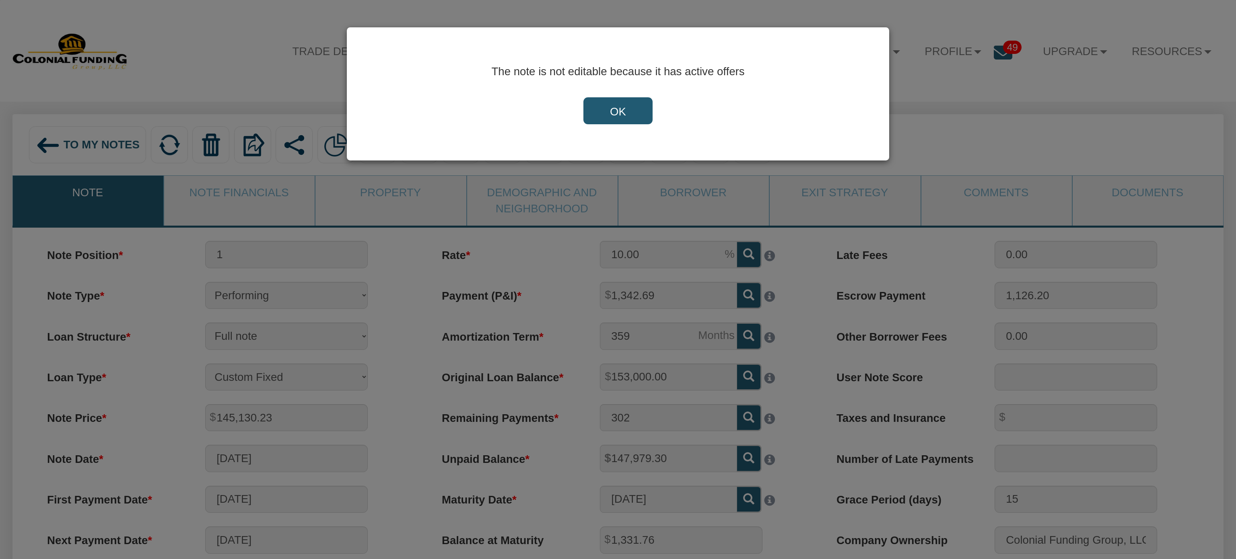
click at [632, 102] on input "OK" at bounding box center [618, 110] width 69 height 27
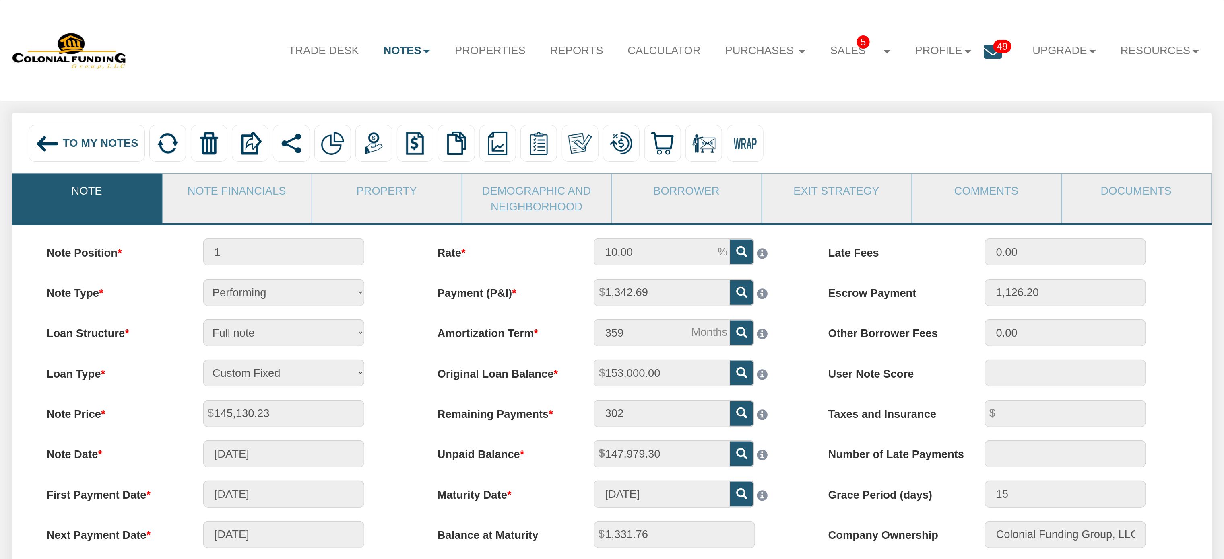
drag, startPoint x: 47, startPoint y: 139, endPoint x: 621, endPoint y: 427, distance: 641.1
click at [47, 139] on img at bounding box center [47, 144] width 25 height 25
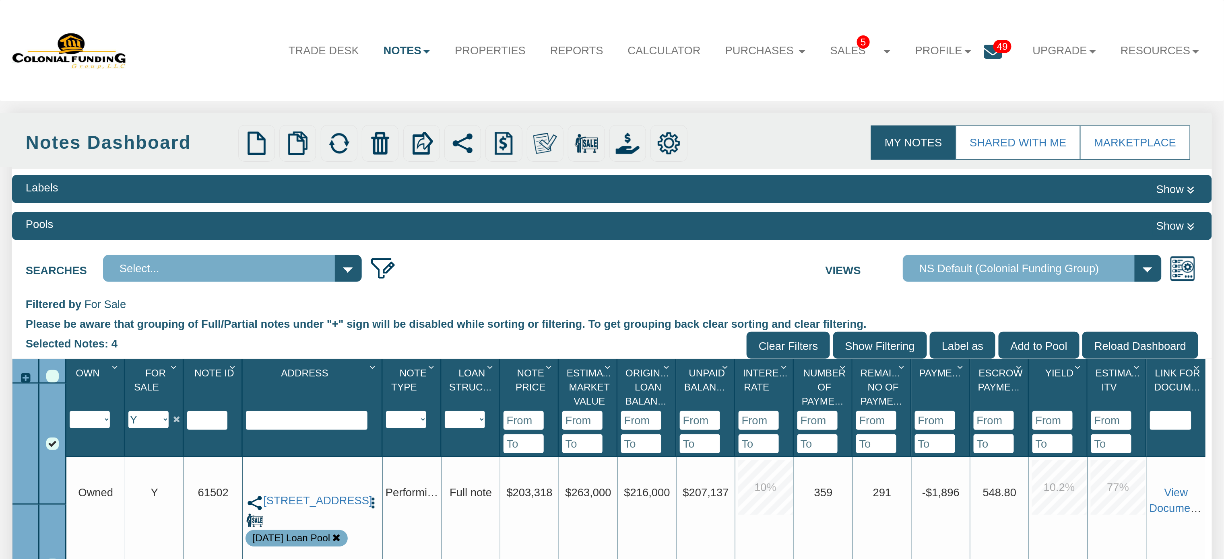
select select
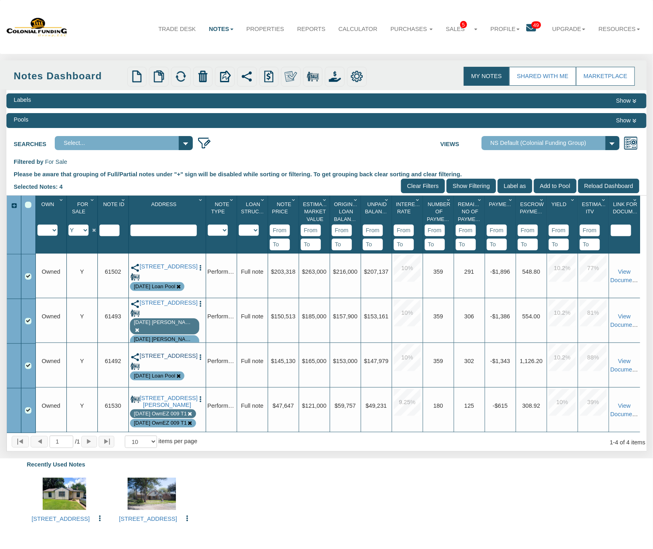
click at [155, 360] on link "[STREET_ADDRESS]" at bounding box center [167, 356] width 55 height 7
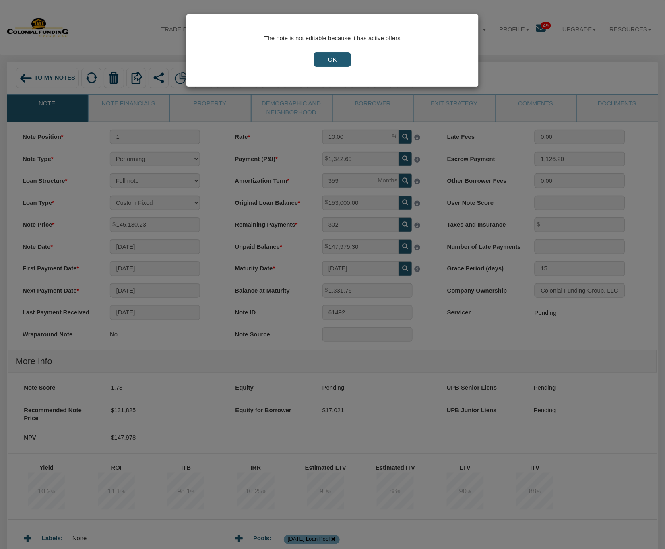
click at [332, 56] on input "OK" at bounding box center [332, 59] width 37 height 14
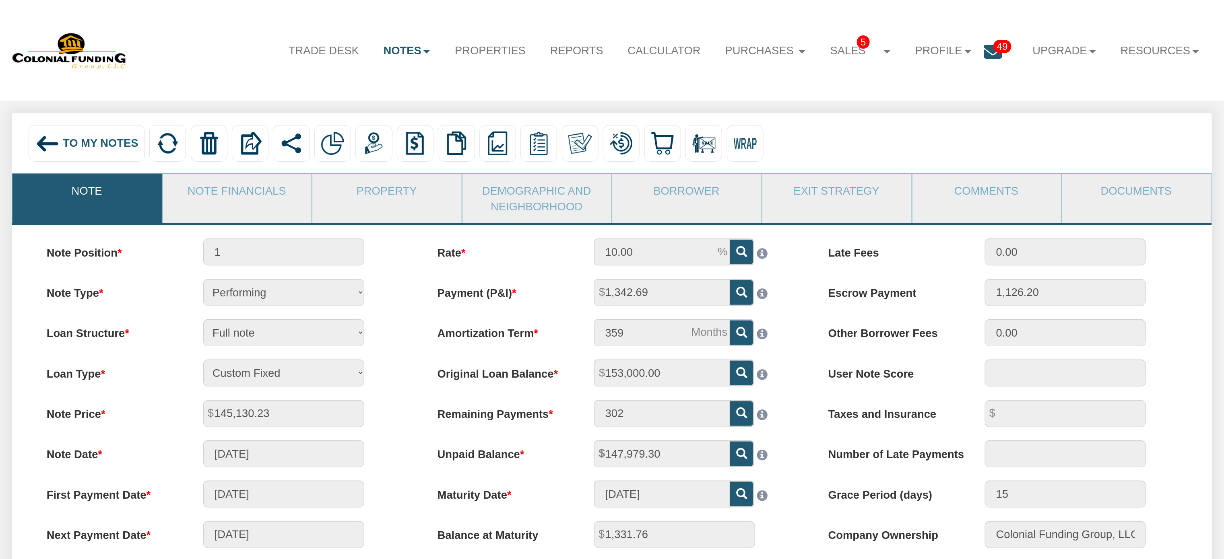
click at [56, 146] on img at bounding box center [47, 144] width 25 height 25
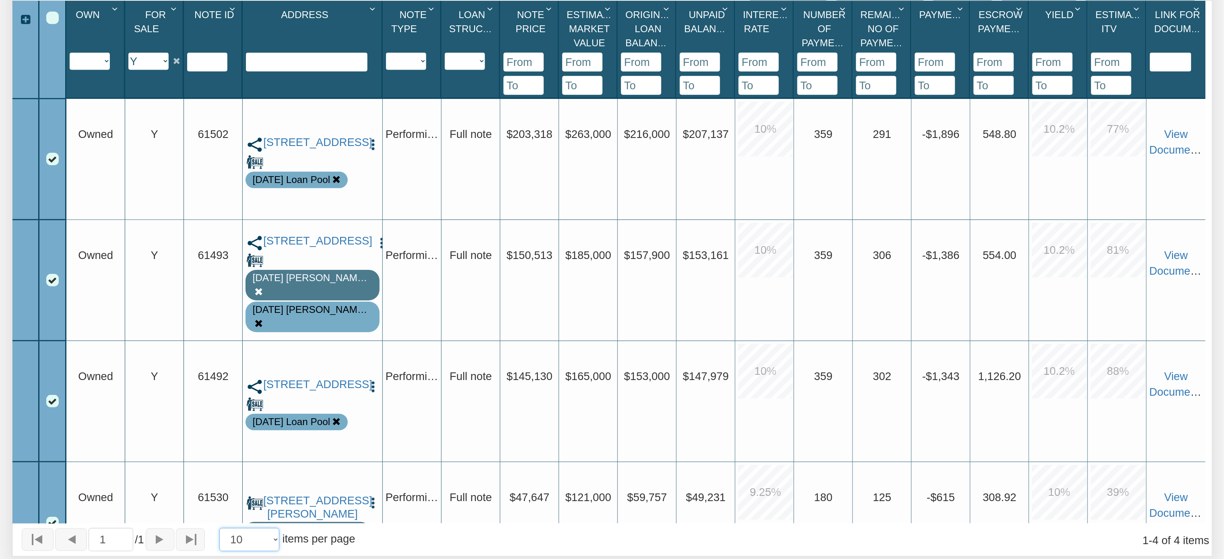
click at [276, 538] on select "10 25 50 100" at bounding box center [249, 539] width 60 height 23
